Goal: Information Seeking & Learning: Learn about a topic

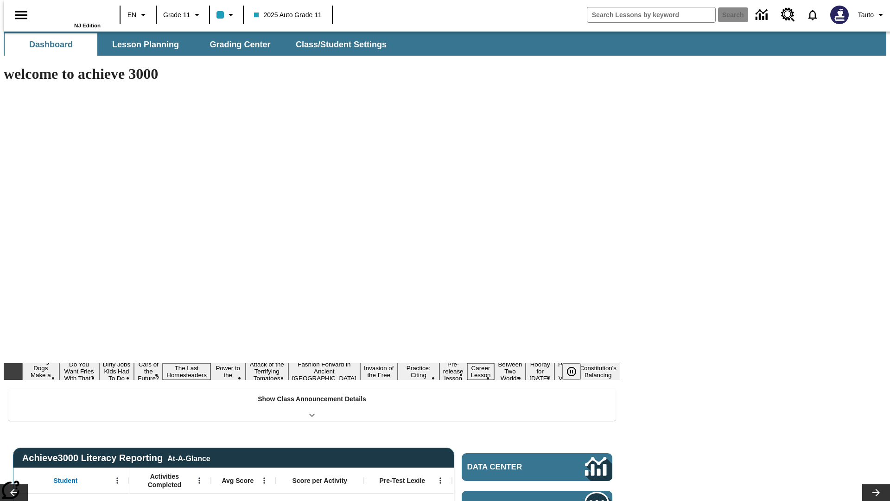
type input "-1"
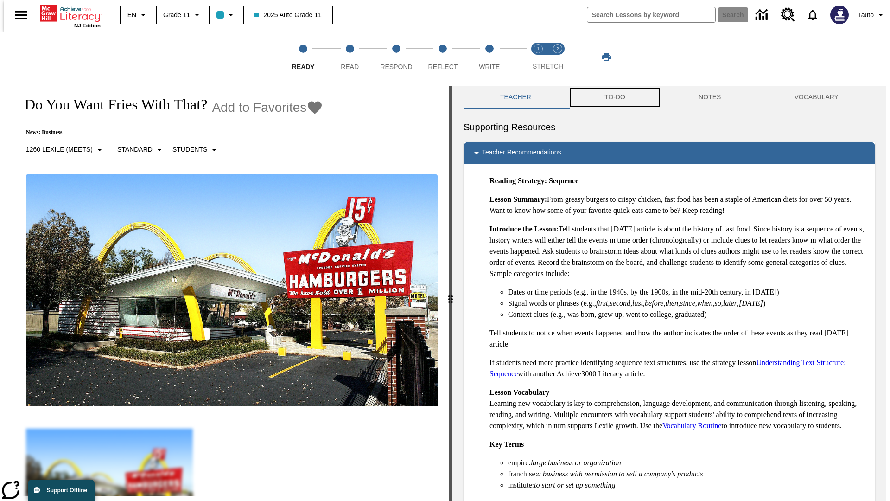
click at [614, 97] on button "TO-DO" at bounding box center [615, 97] width 94 height 22
